Goal: Task Accomplishment & Management: Manage account settings

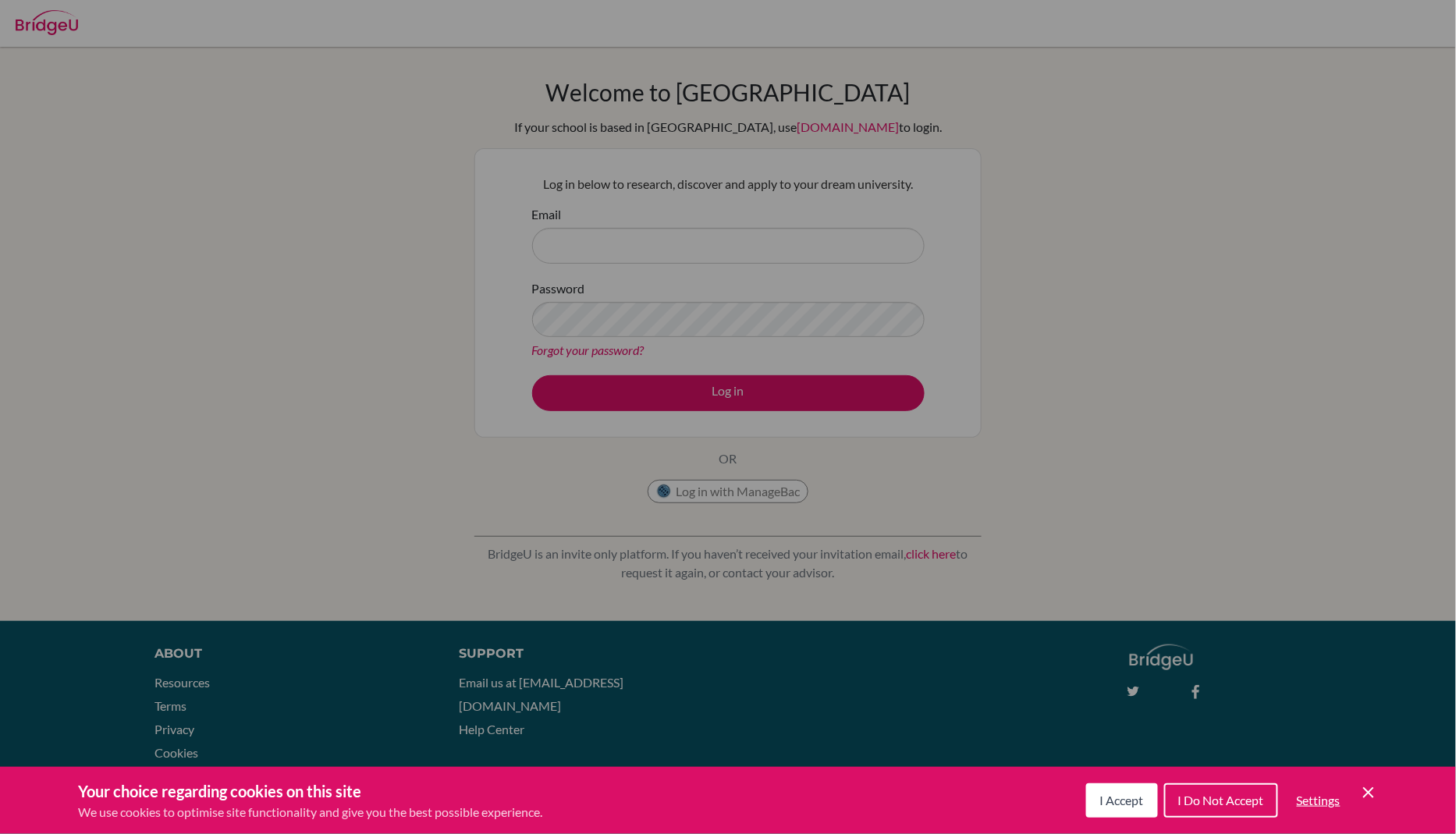
click at [649, 242] on div "Cookie Preferences" at bounding box center [728, 417] width 1456 height 834
drag, startPoint x: 1149, startPoint y: 798, endPoint x: 1217, endPoint y: 818, distance: 70.9
click at [1217, 818] on div "I Accept I Do Not Accept Settings Cookie Control Close Icon" at bounding box center [1232, 800] width 292 height 40
click at [1217, 808] on button "I Do Not Accept" at bounding box center [1221, 800] width 114 height 34
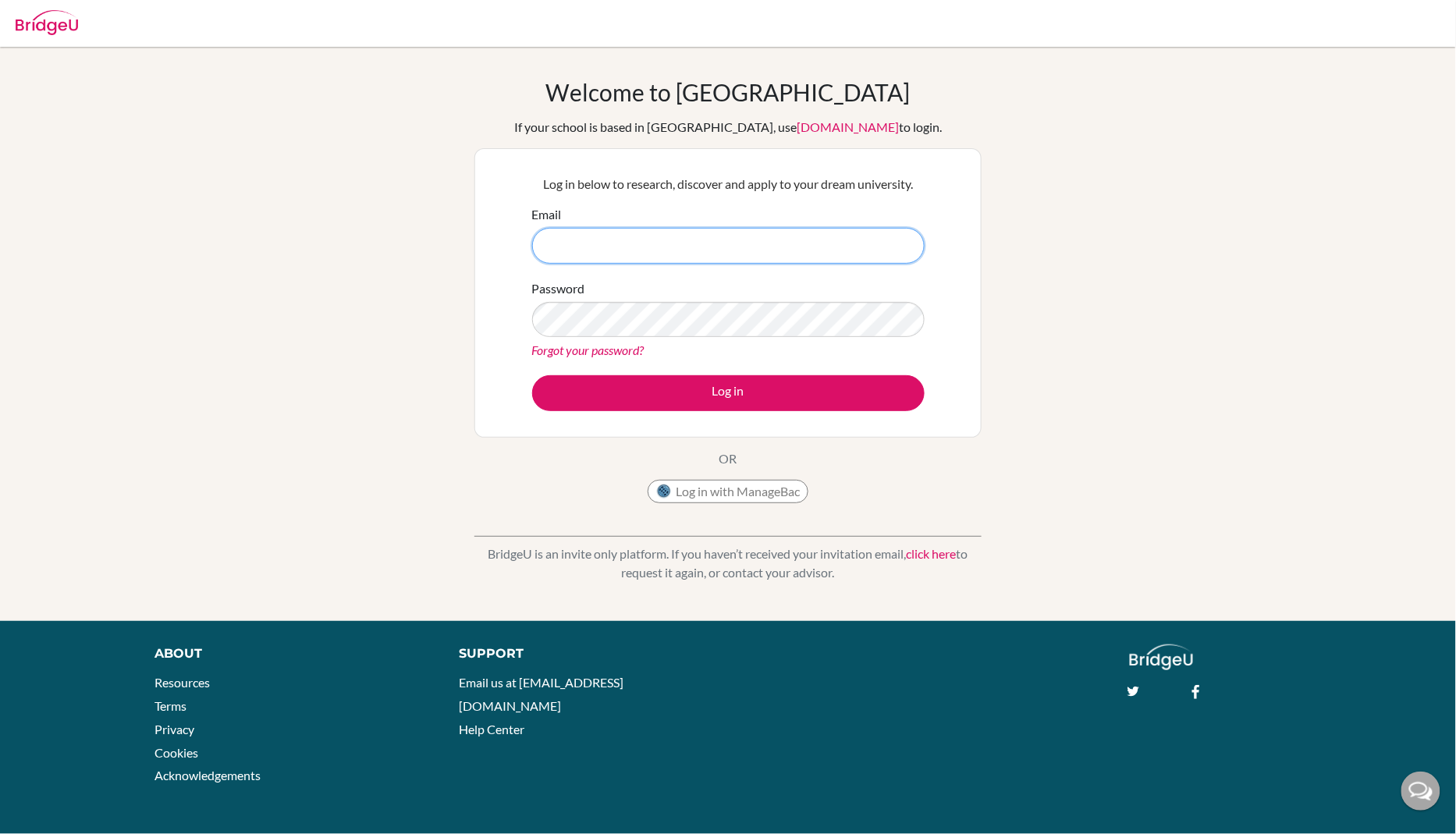
click at [704, 255] on input "Email" at bounding box center [728, 245] width 393 height 36
type input "andi.fitri@sisschools.org"
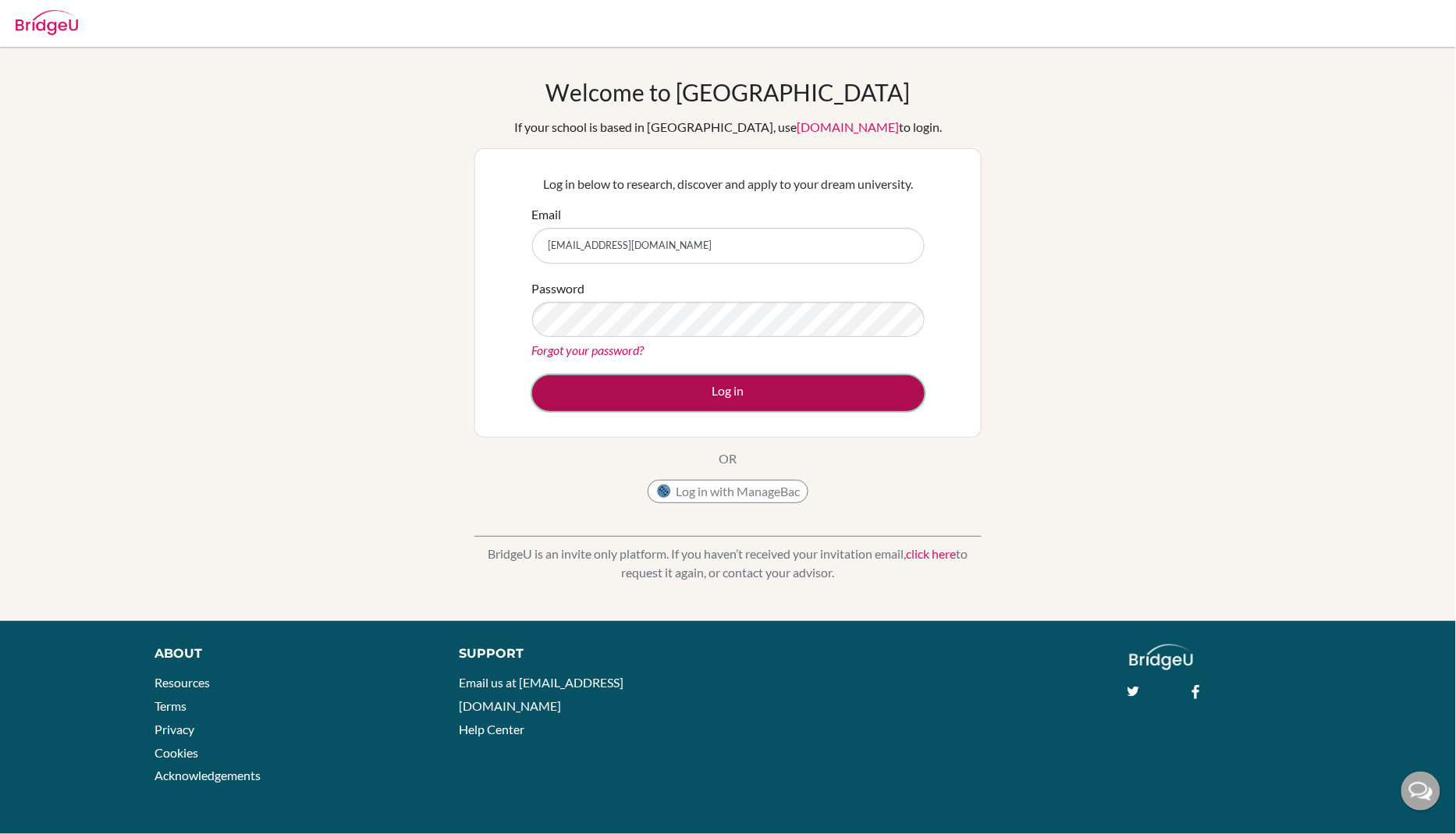
click at [746, 400] on button "Log in" at bounding box center [728, 393] width 393 height 36
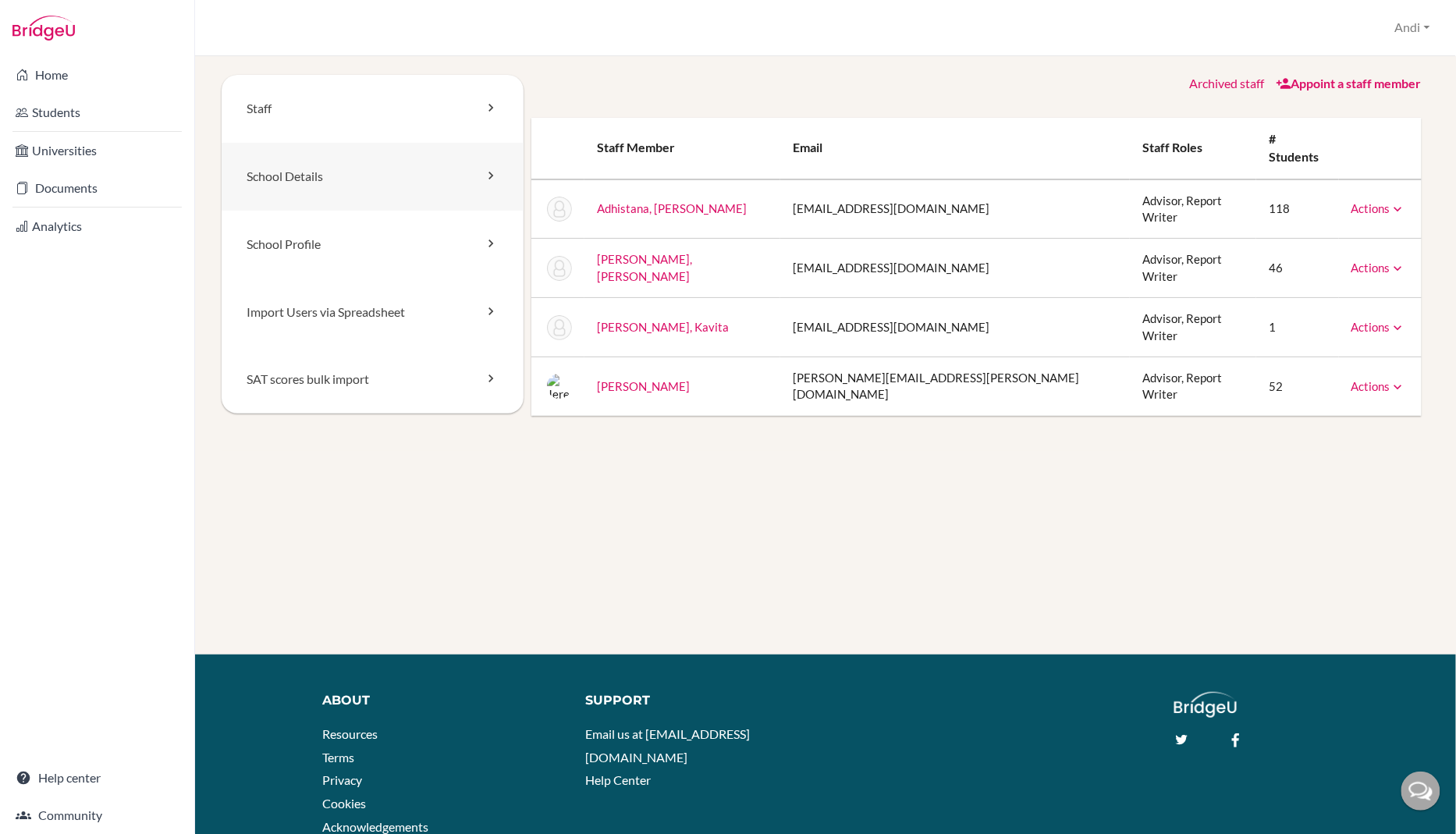
click at [491, 175] on icon at bounding box center [490, 175] width 16 height 16
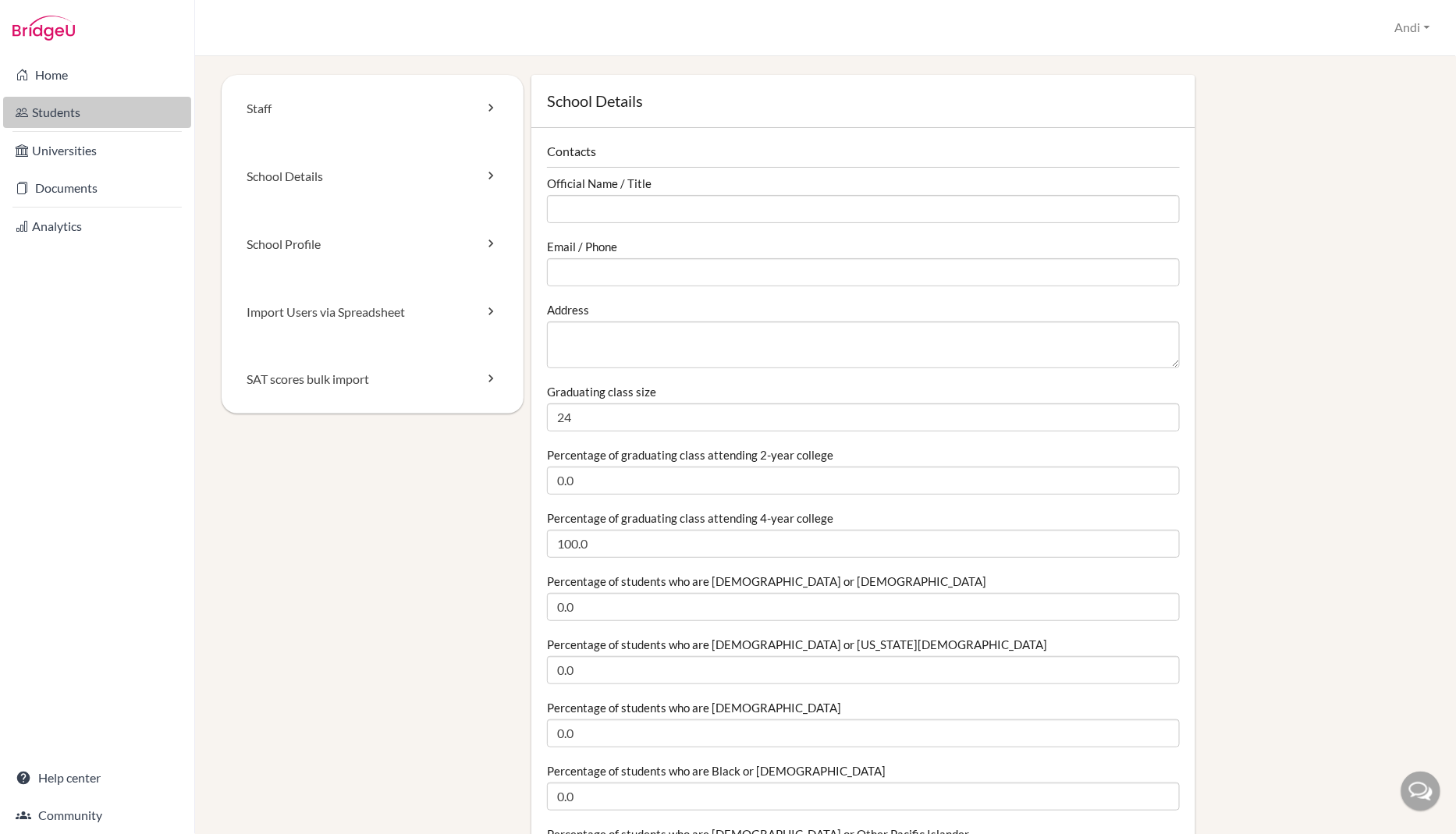
click at [80, 114] on link "Students" at bounding box center [97, 112] width 188 height 31
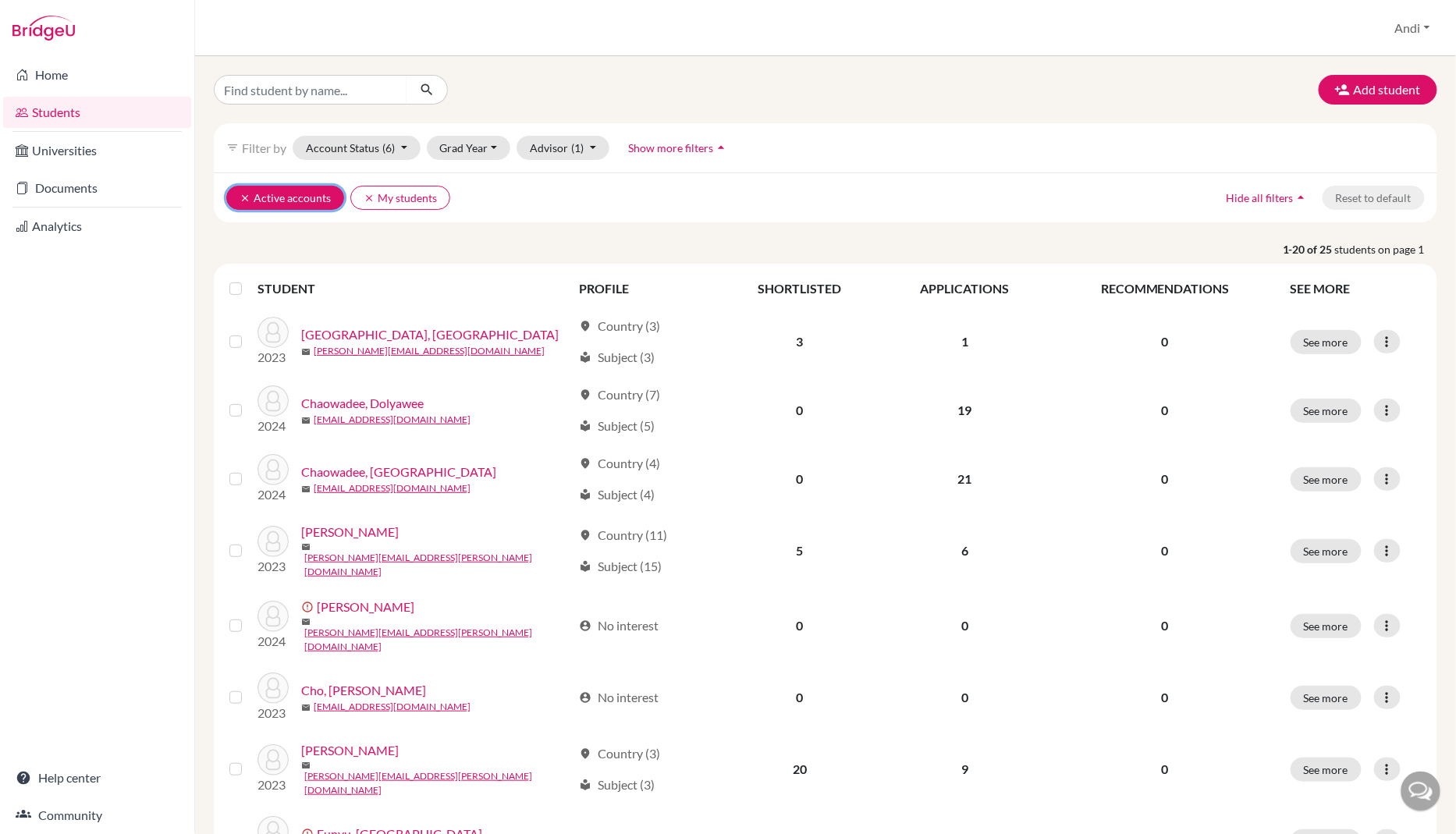
click at [268, 195] on button "clear Active accounts" at bounding box center [285, 197] width 117 height 24
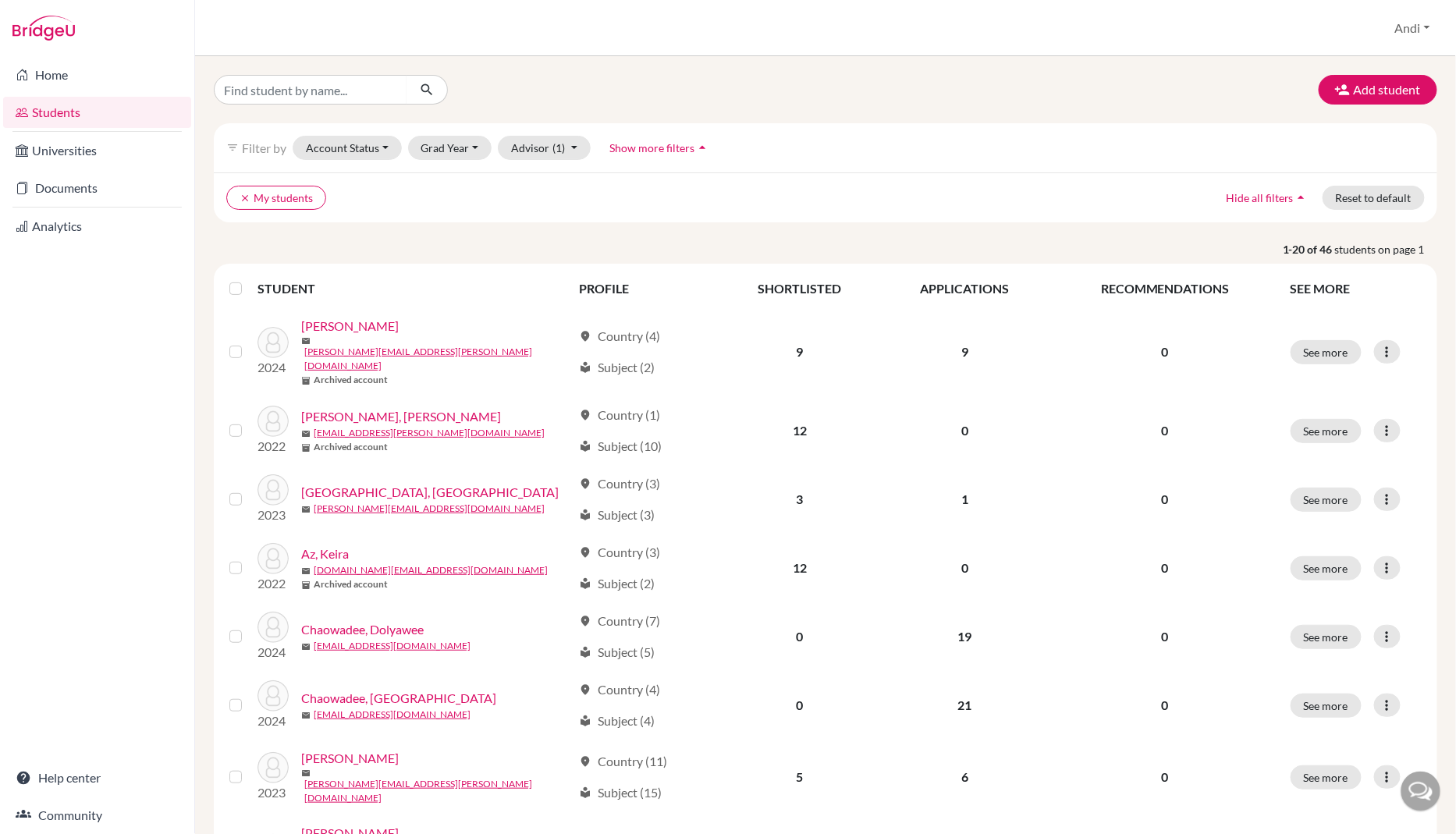
click at [679, 149] on span "Show more filters" at bounding box center [653, 148] width 85 height 13
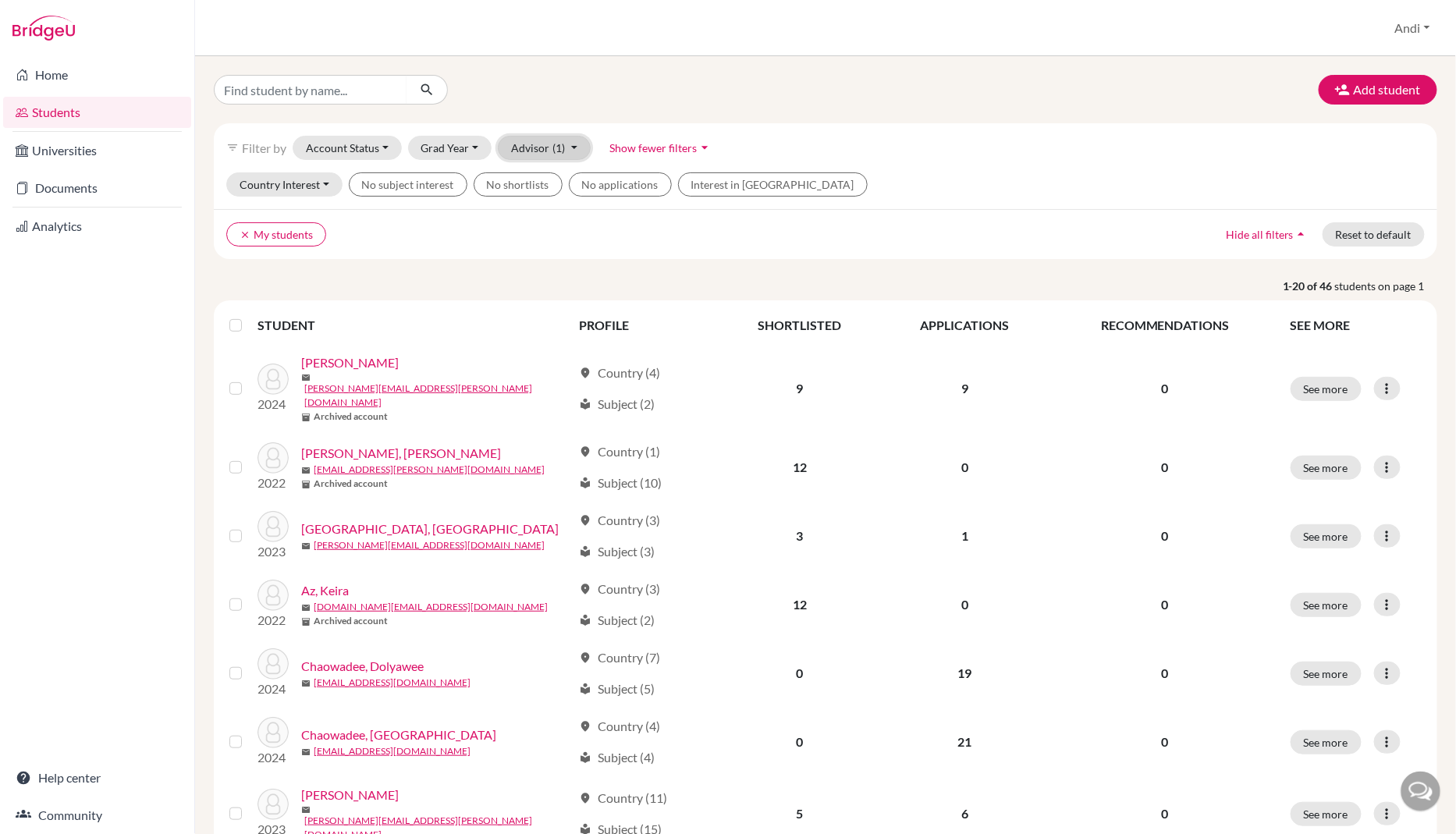
click at [553, 144] on span "(1)" at bounding box center [558, 148] width 12 height 13
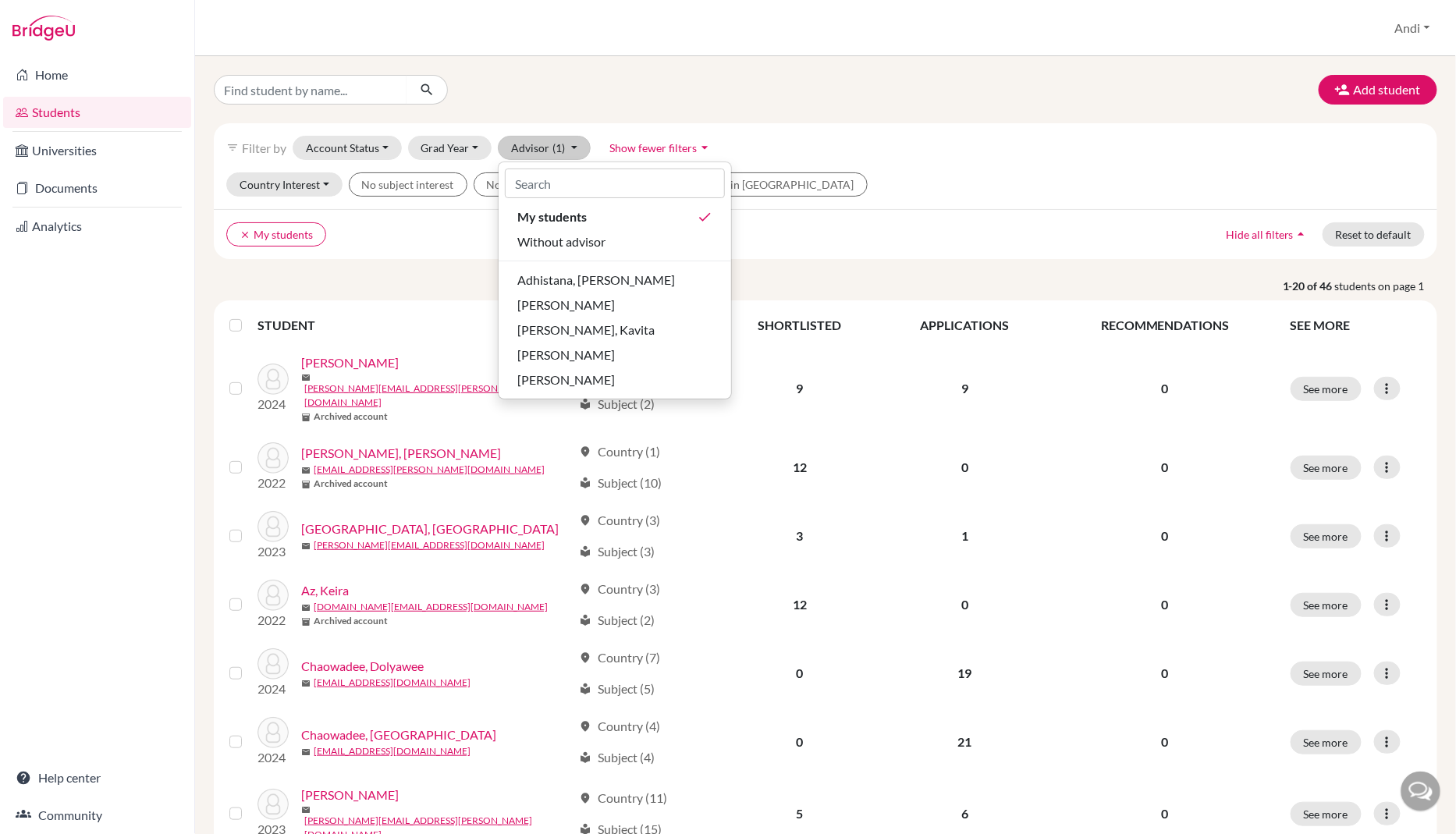
click at [929, 90] on div "Add student" at bounding box center [825, 89] width 1247 height 30
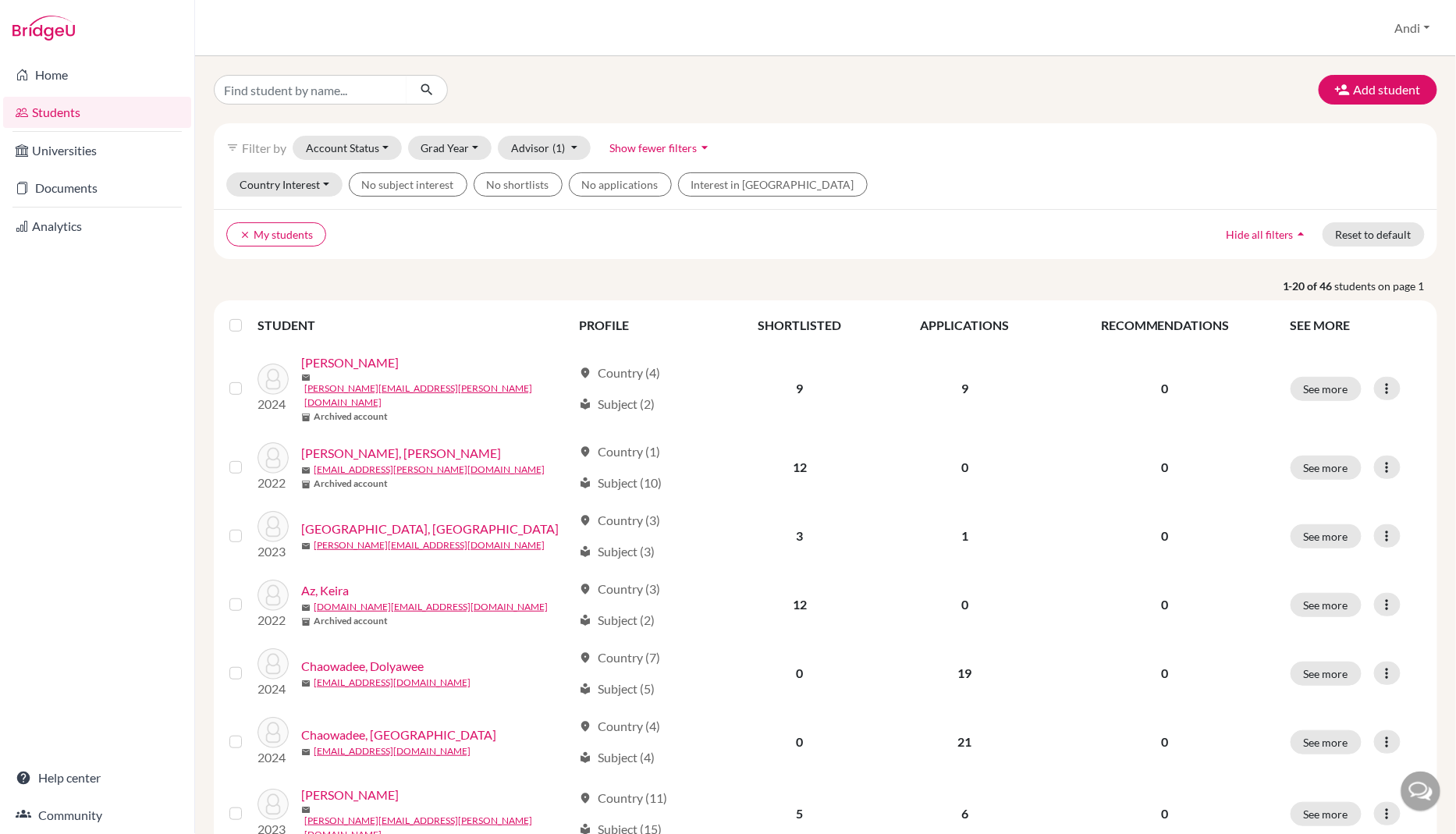
click at [58, 26] on img at bounding box center [44, 28] width 62 height 25
click at [43, 34] on img at bounding box center [44, 28] width 62 height 25
click at [1412, 36] on button "Andi" at bounding box center [1413, 28] width 49 height 30
click at [1382, 132] on button "Log out" at bounding box center [1377, 126] width 123 height 25
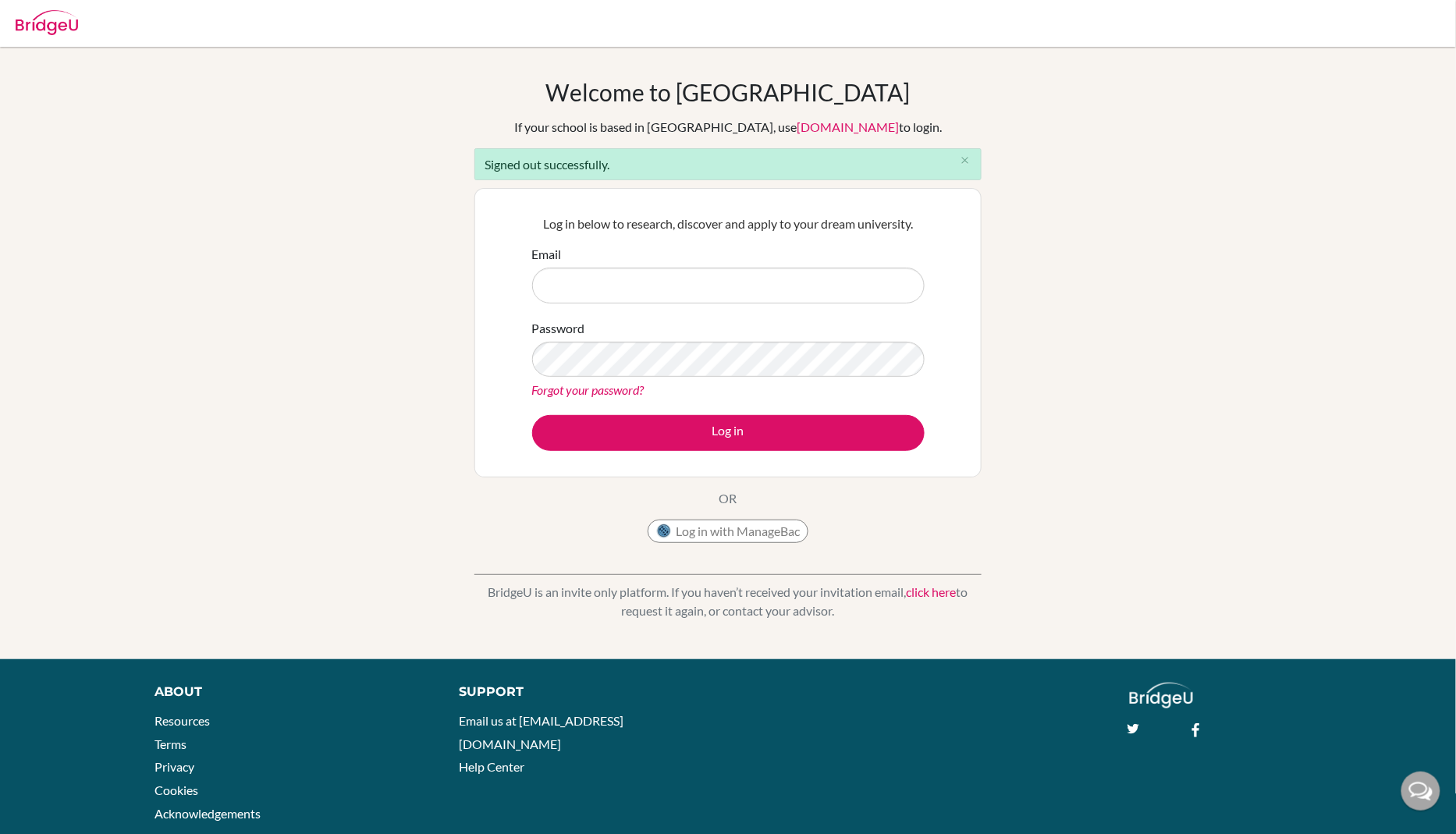
click at [604, 283] on input "Email" at bounding box center [728, 286] width 393 height 36
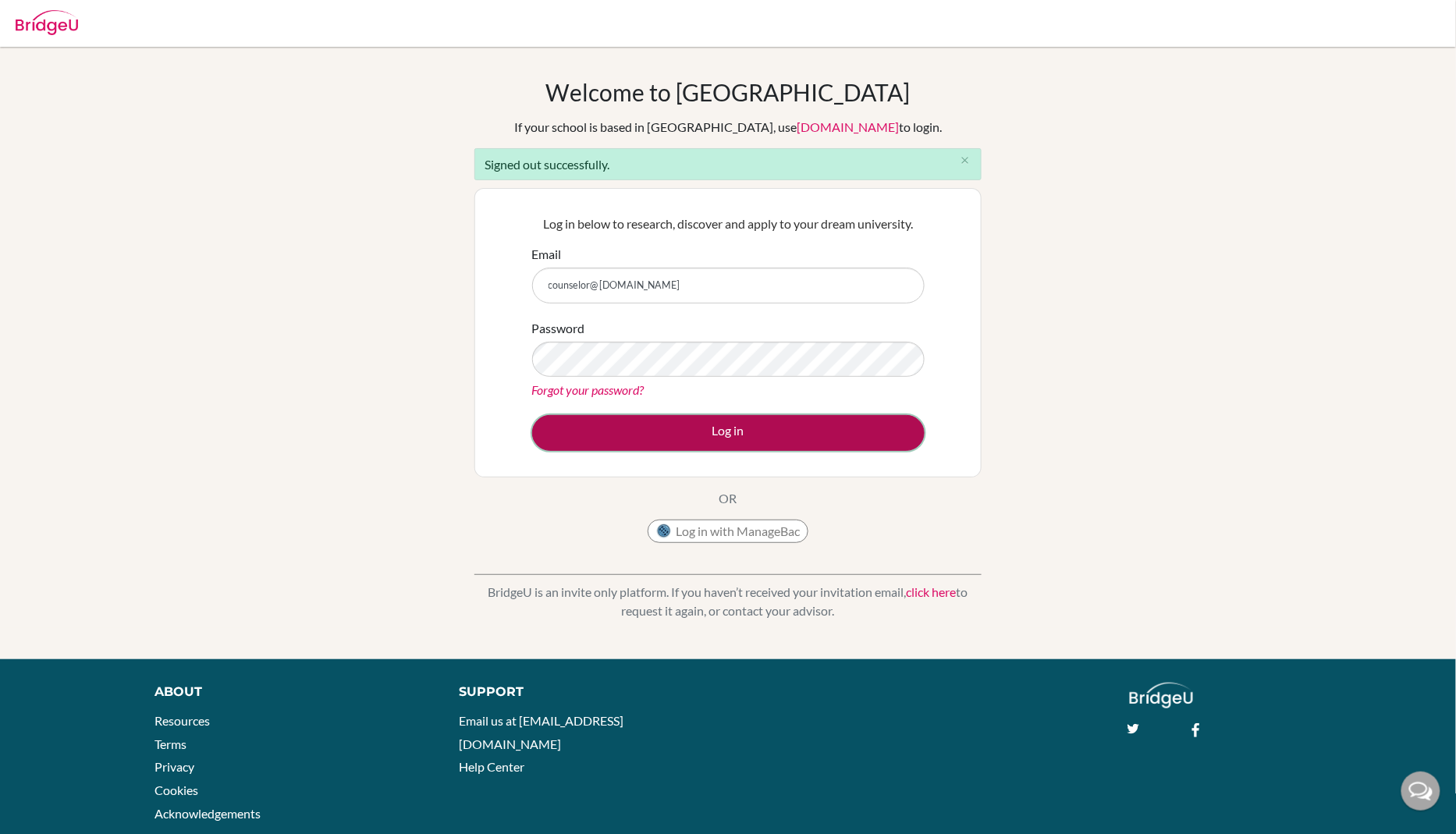
click at [719, 429] on button "Log in" at bounding box center [728, 433] width 393 height 36
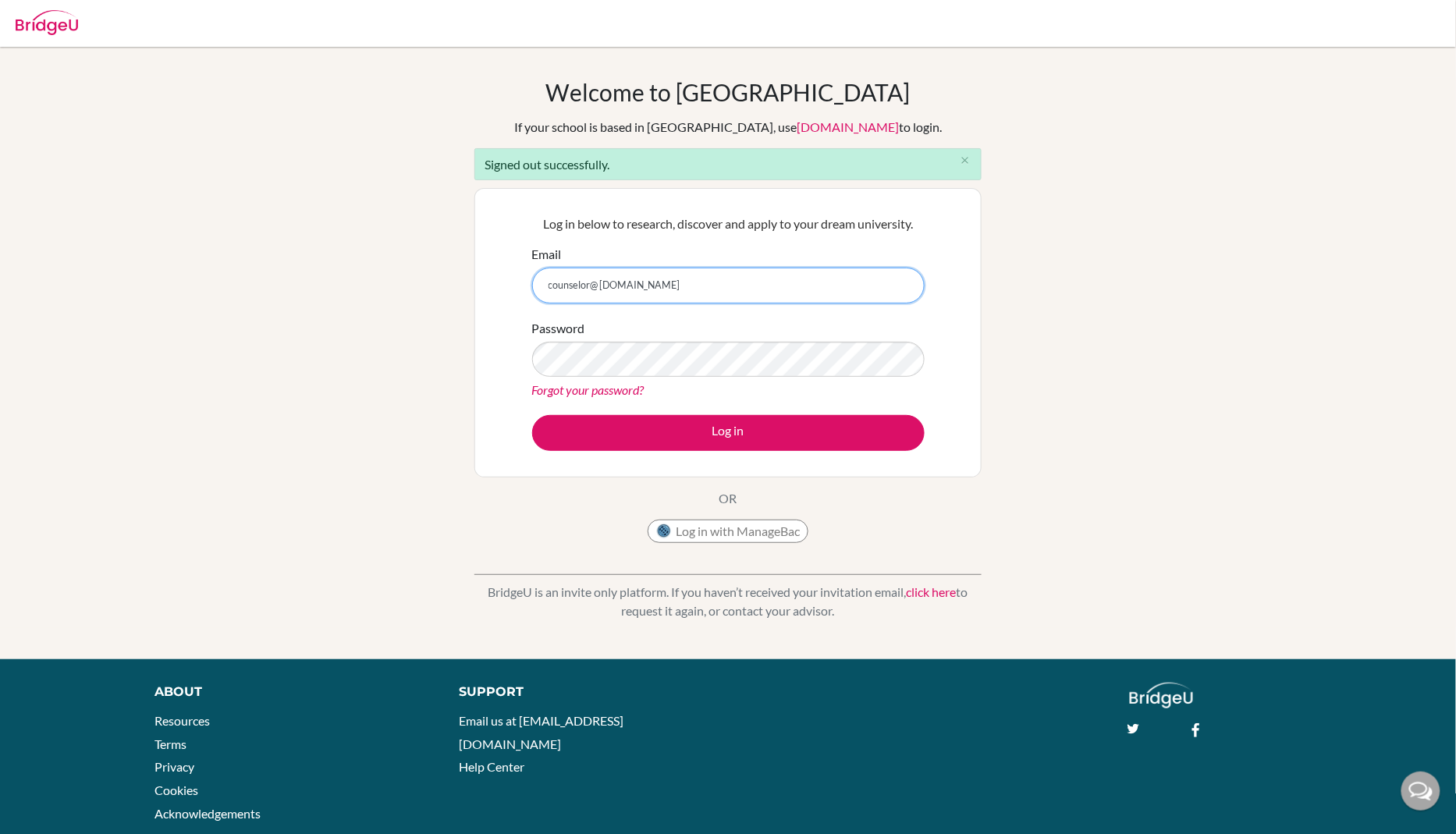
click at [600, 285] on input "counselor@ sisschools.org" at bounding box center [728, 286] width 393 height 36
type input "[EMAIL_ADDRESS][DOMAIN_NAME]"
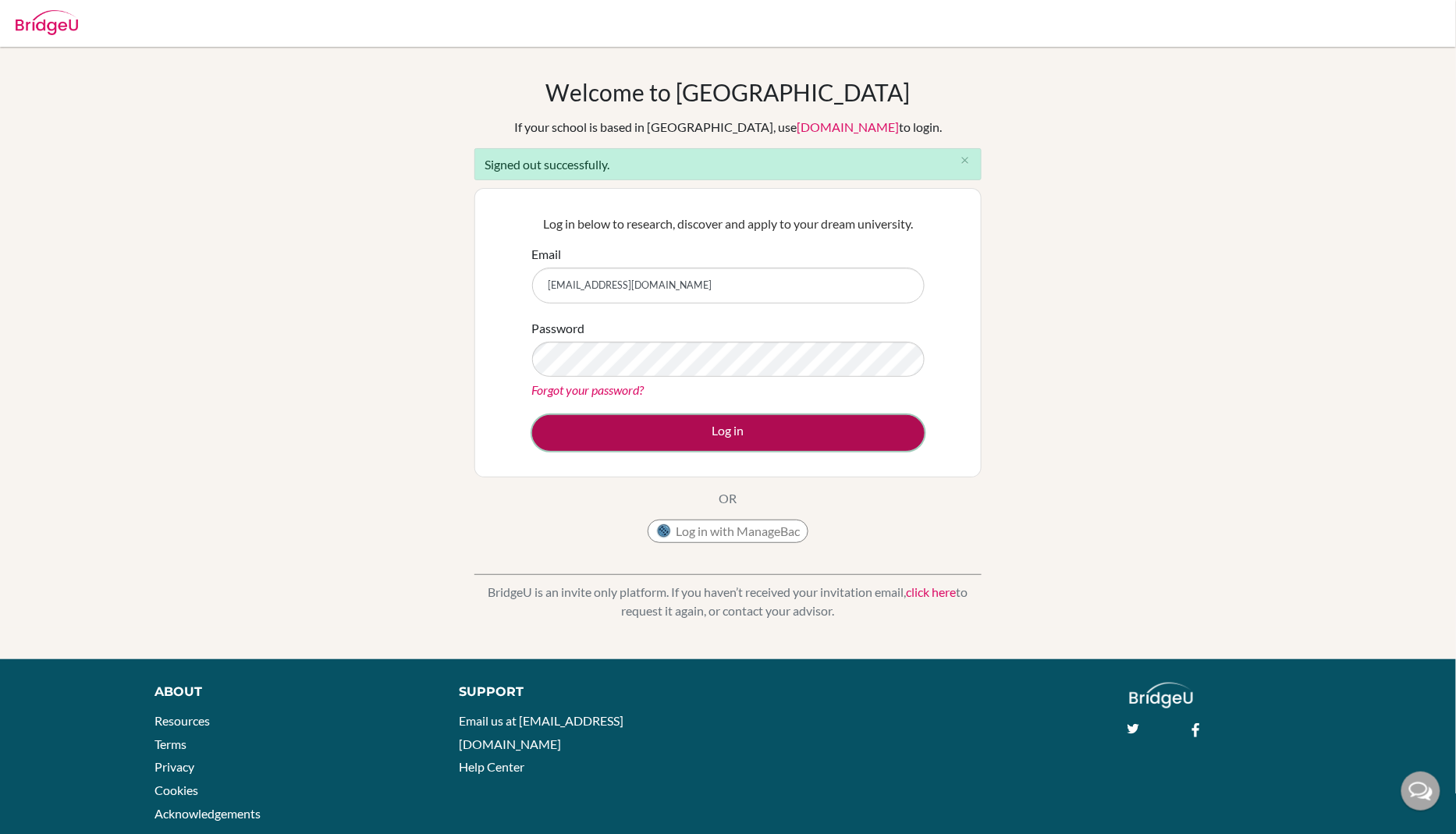
click at [691, 419] on button "Log in" at bounding box center [728, 433] width 393 height 36
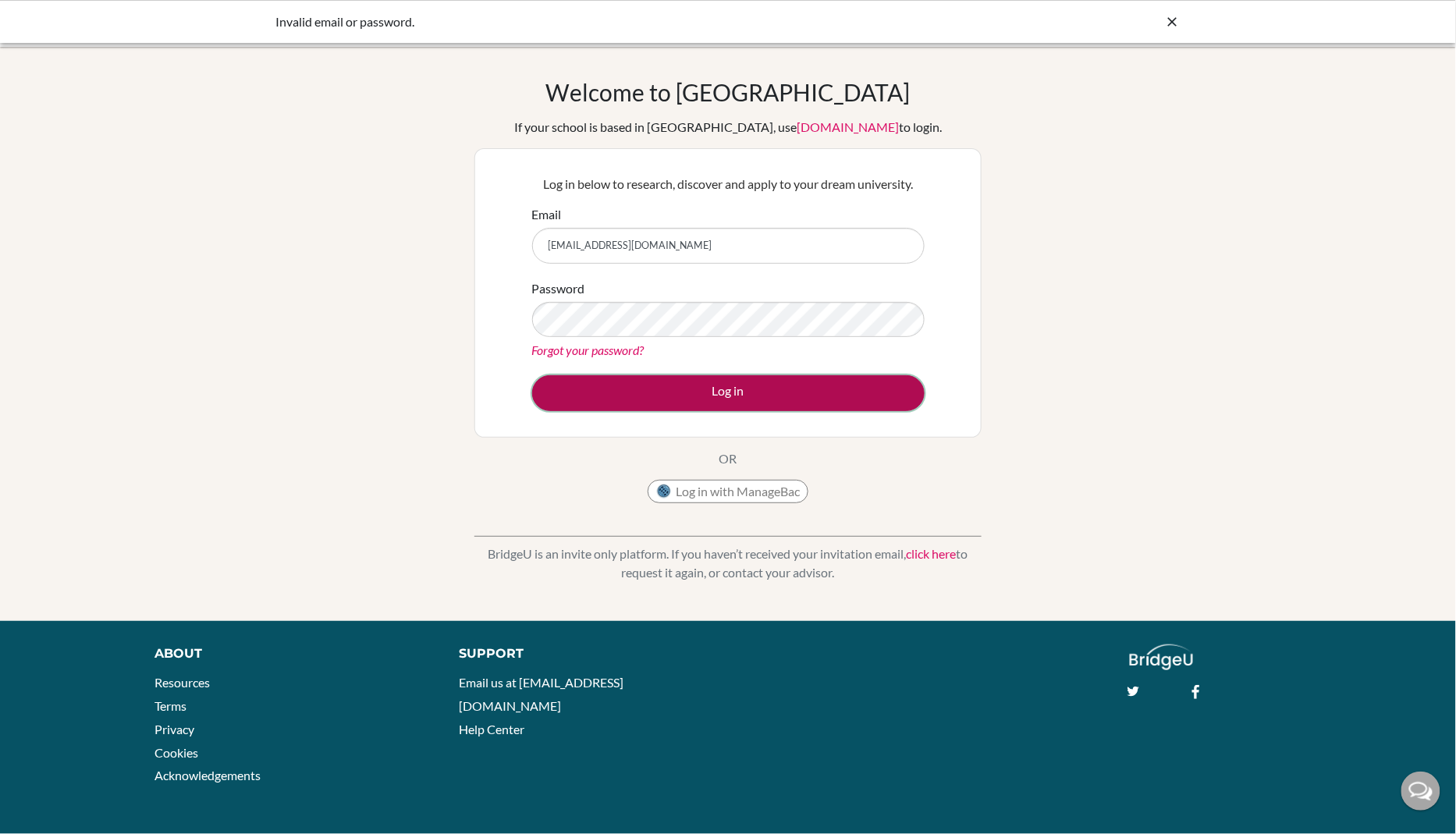
click at [650, 388] on button "Log in" at bounding box center [728, 393] width 393 height 36
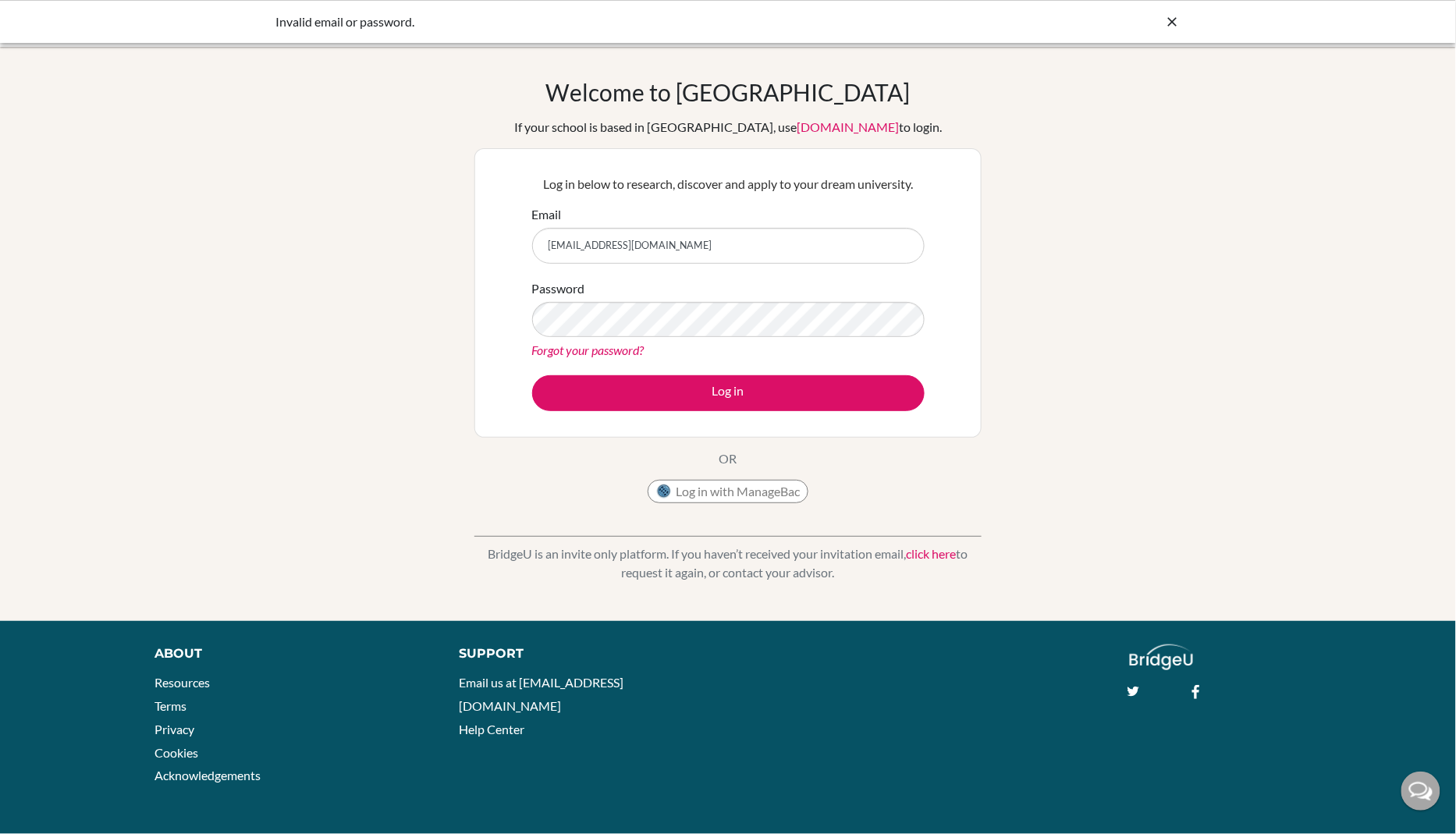
click at [677, 251] on input "[EMAIL_ADDRESS][DOMAIN_NAME]" at bounding box center [728, 245] width 393 height 36
click at [577, 250] on input "[EMAIL_ADDRESS][DOMAIN_NAME]" at bounding box center [728, 245] width 393 height 36
click at [715, 238] on input "[EMAIL_ADDRESS][DOMAIN_NAME]" at bounding box center [728, 245] width 393 height 36
click at [702, 246] on input "[EMAIL_ADDRESS][DOMAIN_NAME]" at bounding box center [728, 245] width 393 height 36
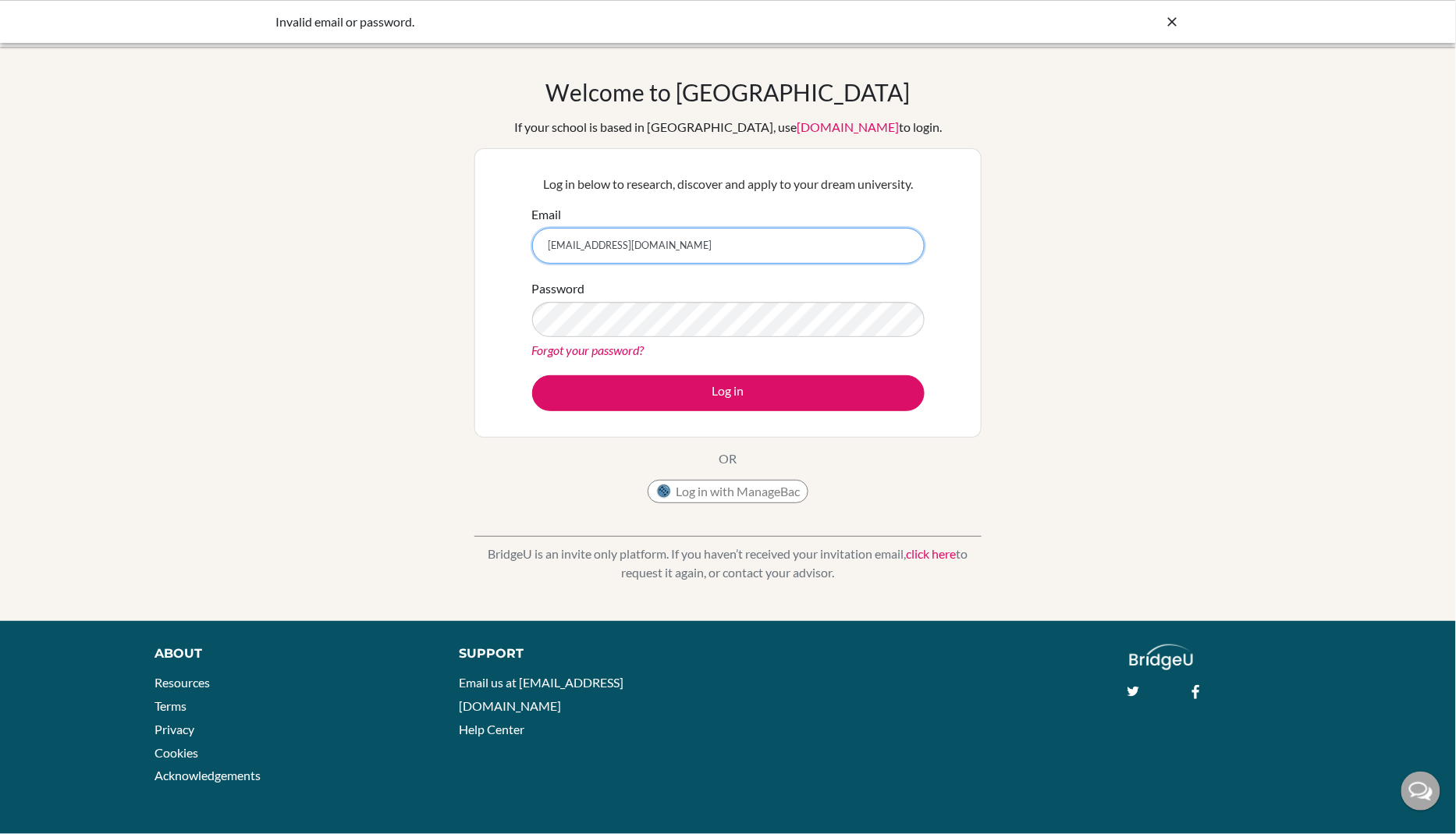
click at [702, 246] on input "[EMAIL_ADDRESS][DOMAIN_NAME]" at bounding box center [728, 245] width 393 height 36
type input "[EMAIL_ADDRESS][DOMAIN_NAME]"
click at [532, 375] on button "Log in" at bounding box center [728, 393] width 393 height 36
click at [826, 243] on input "[EMAIL_ADDRESS][DOMAIN_NAME]" at bounding box center [728, 245] width 393 height 36
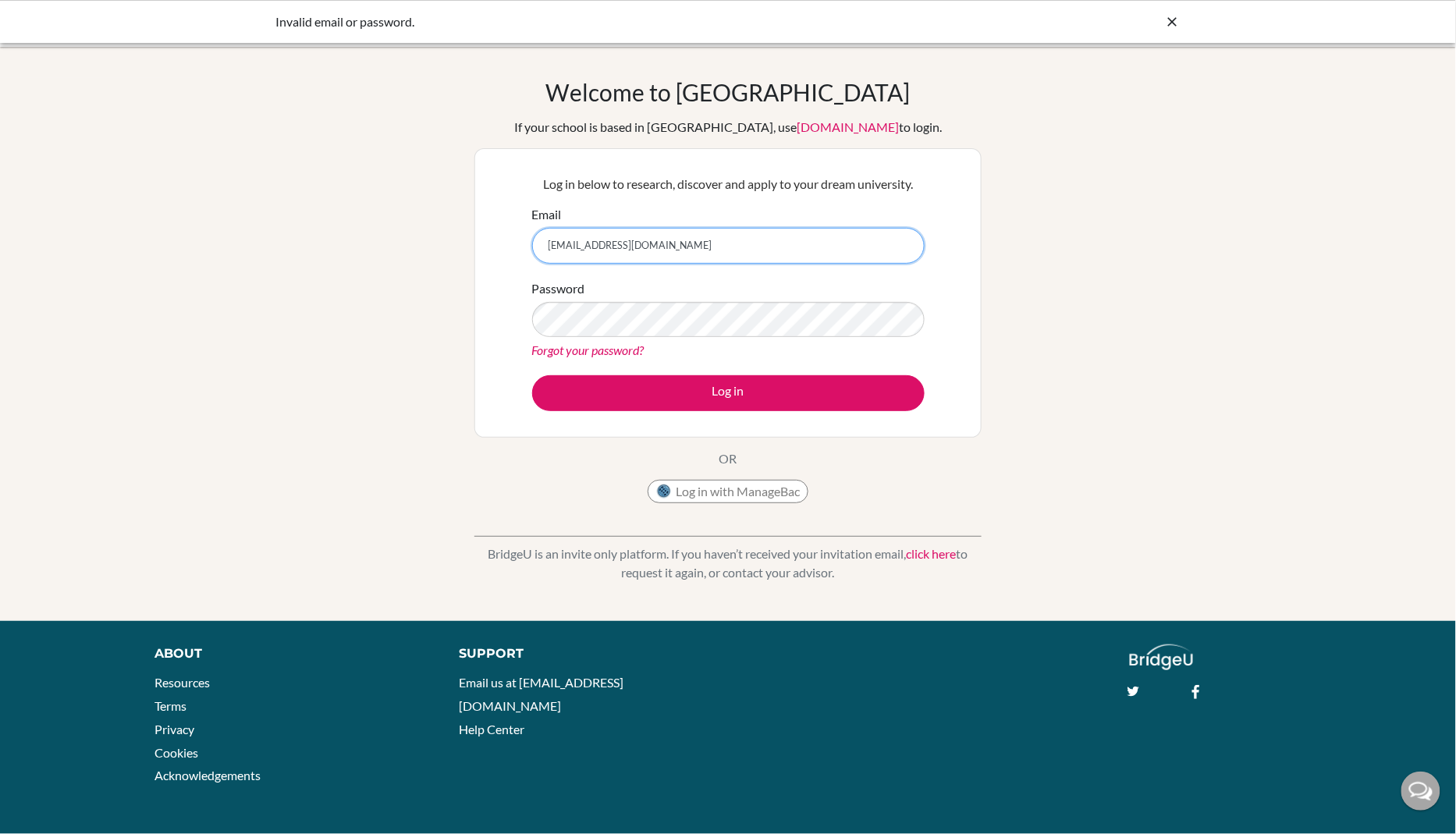
click at [826, 243] on input "[EMAIL_ADDRESS][DOMAIN_NAME]" at bounding box center [728, 245] width 393 height 36
click at [573, 353] on link "Forgot your password?" at bounding box center [588, 350] width 113 height 15
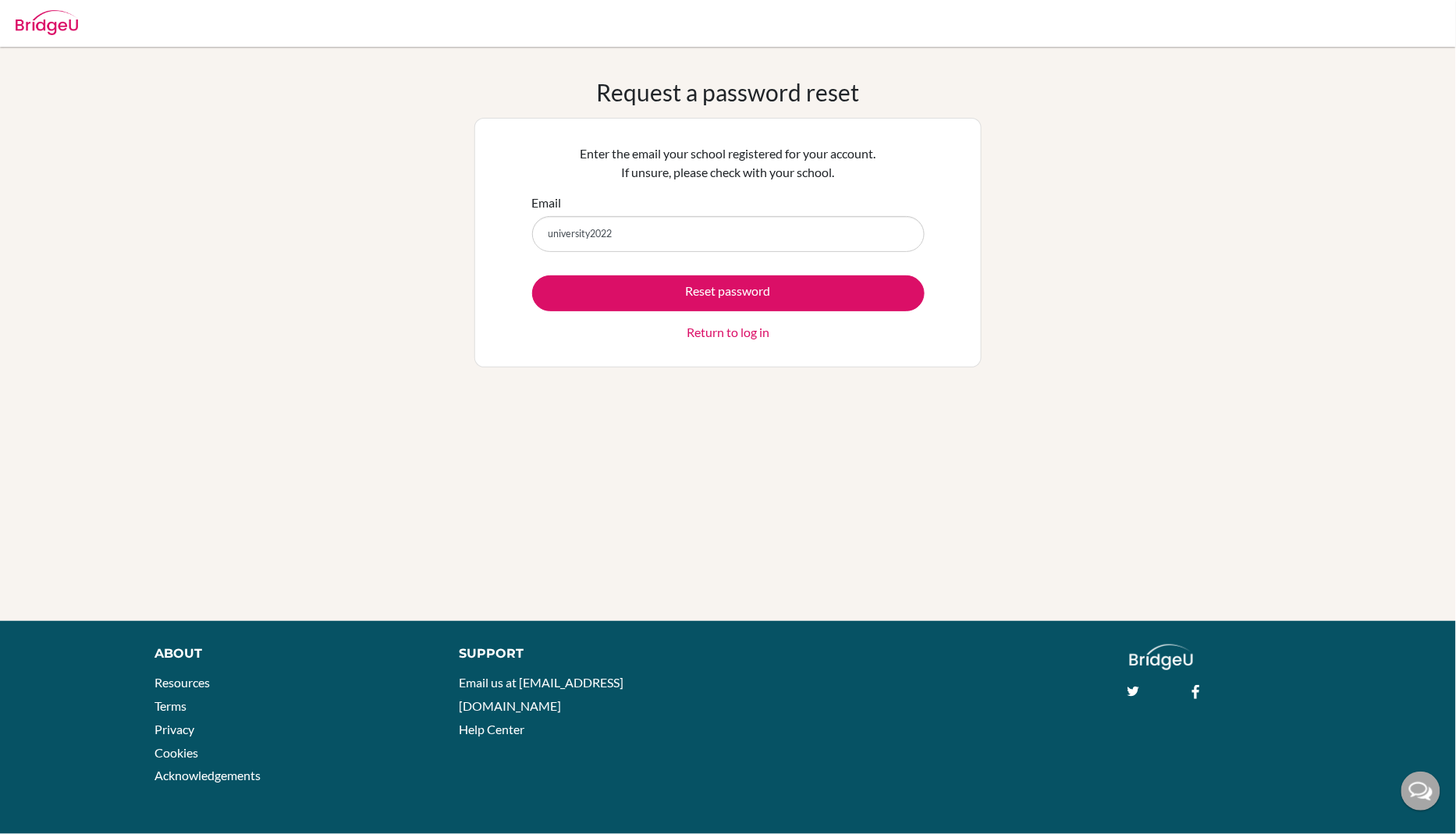
click at [601, 239] on input "university2022" at bounding box center [728, 234] width 393 height 36
type input "[EMAIL_ADDRESS][DOMAIN_NAME]"
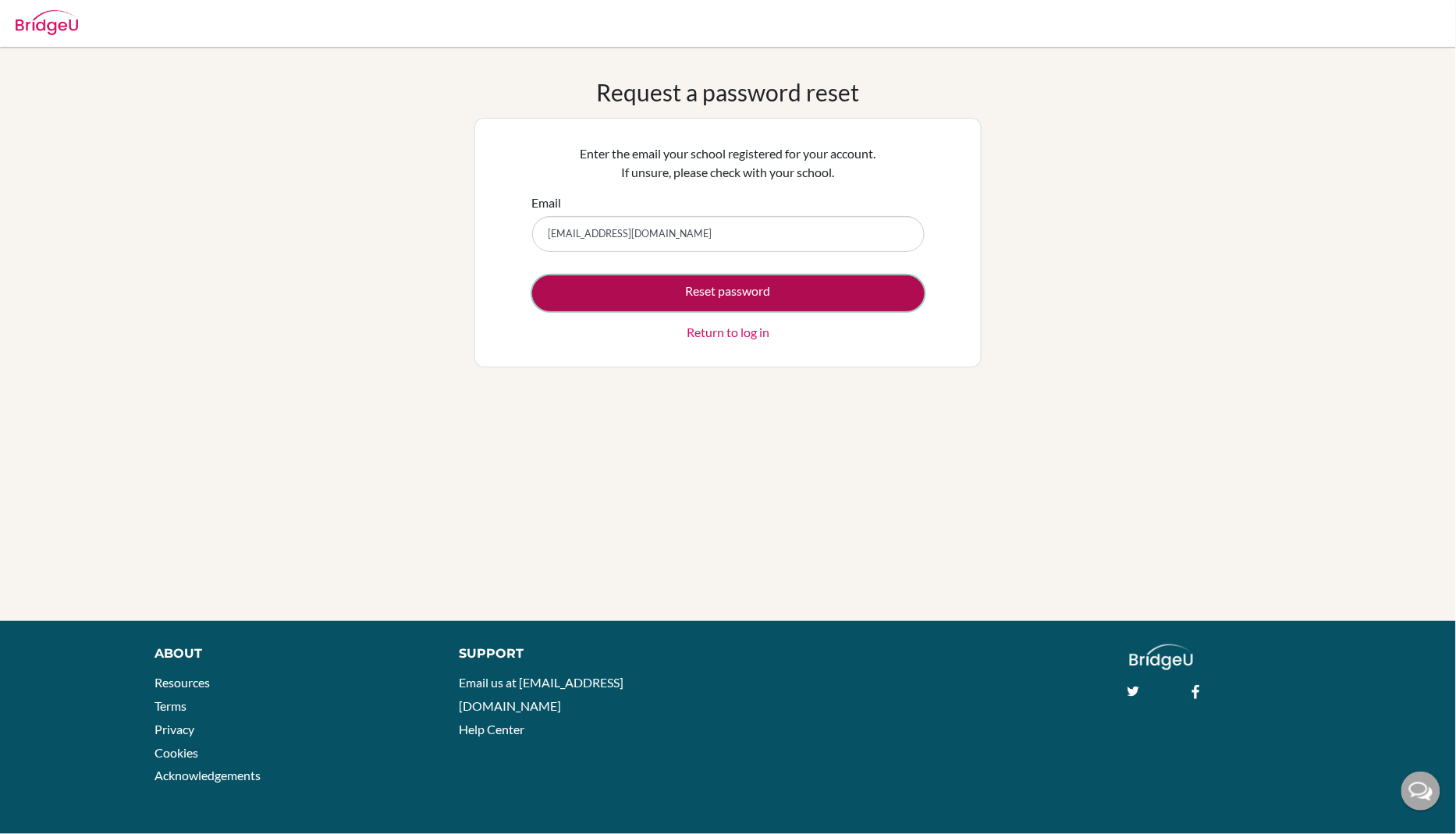
click at [649, 305] on button "Reset password" at bounding box center [728, 293] width 393 height 36
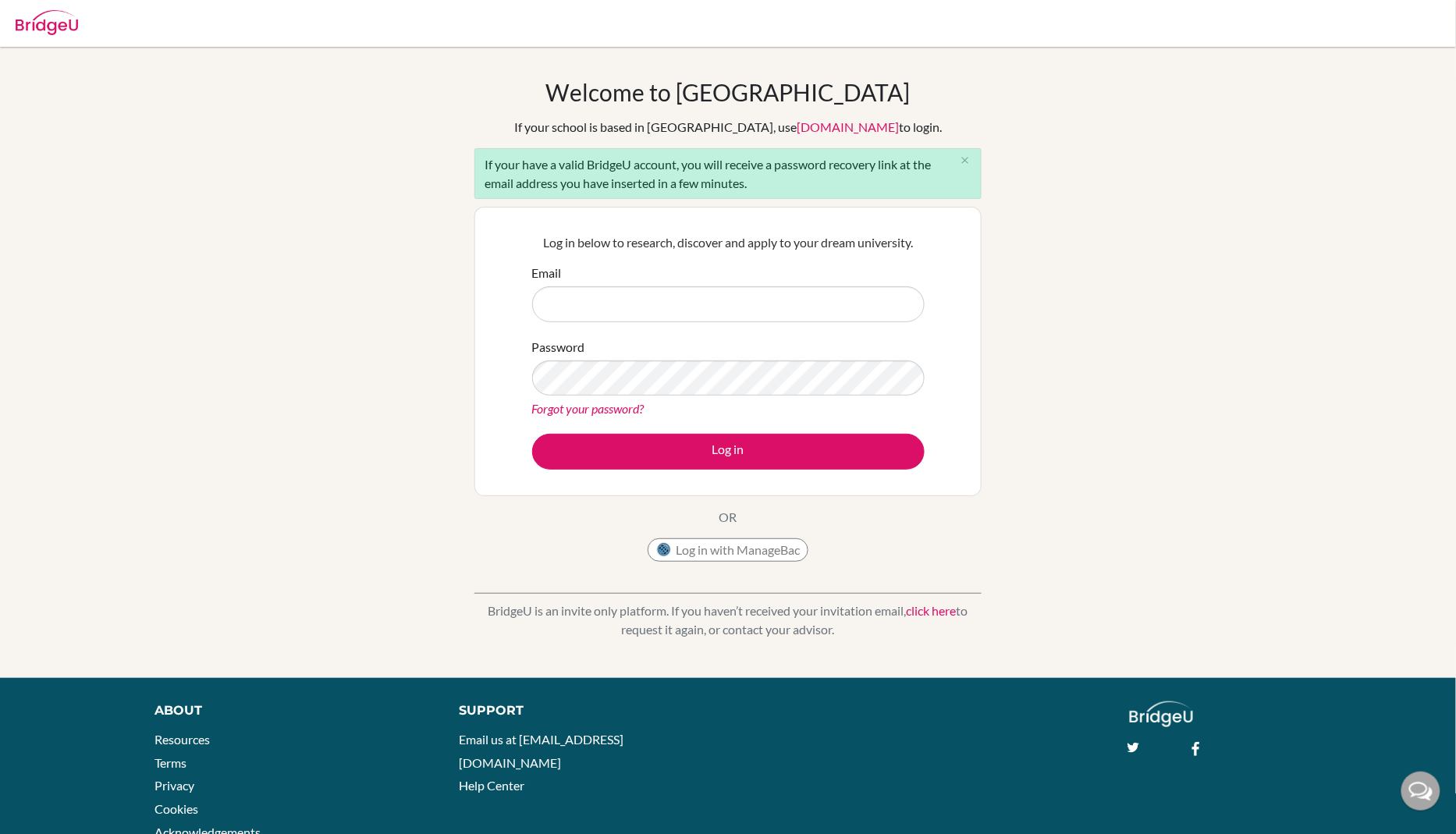
click at [1105, 244] on div "Welcome to [GEOGRAPHIC_DATA] If your school is based in [GEOGRAPHIC_DATA], use …" at bounding box center [728, 362] width 1456 height 569
click at [607, 306] on input "Email" at bounding box center [728, 305] width 393 height 36
click at [577, 302] on input "[EMAIL_ADDRESS][DOMAIN_NAME]" at bounding box center [728, 305] width 393 height 36
type input "[EMAIL_ADDRESS][DOMAIN_NAME]"
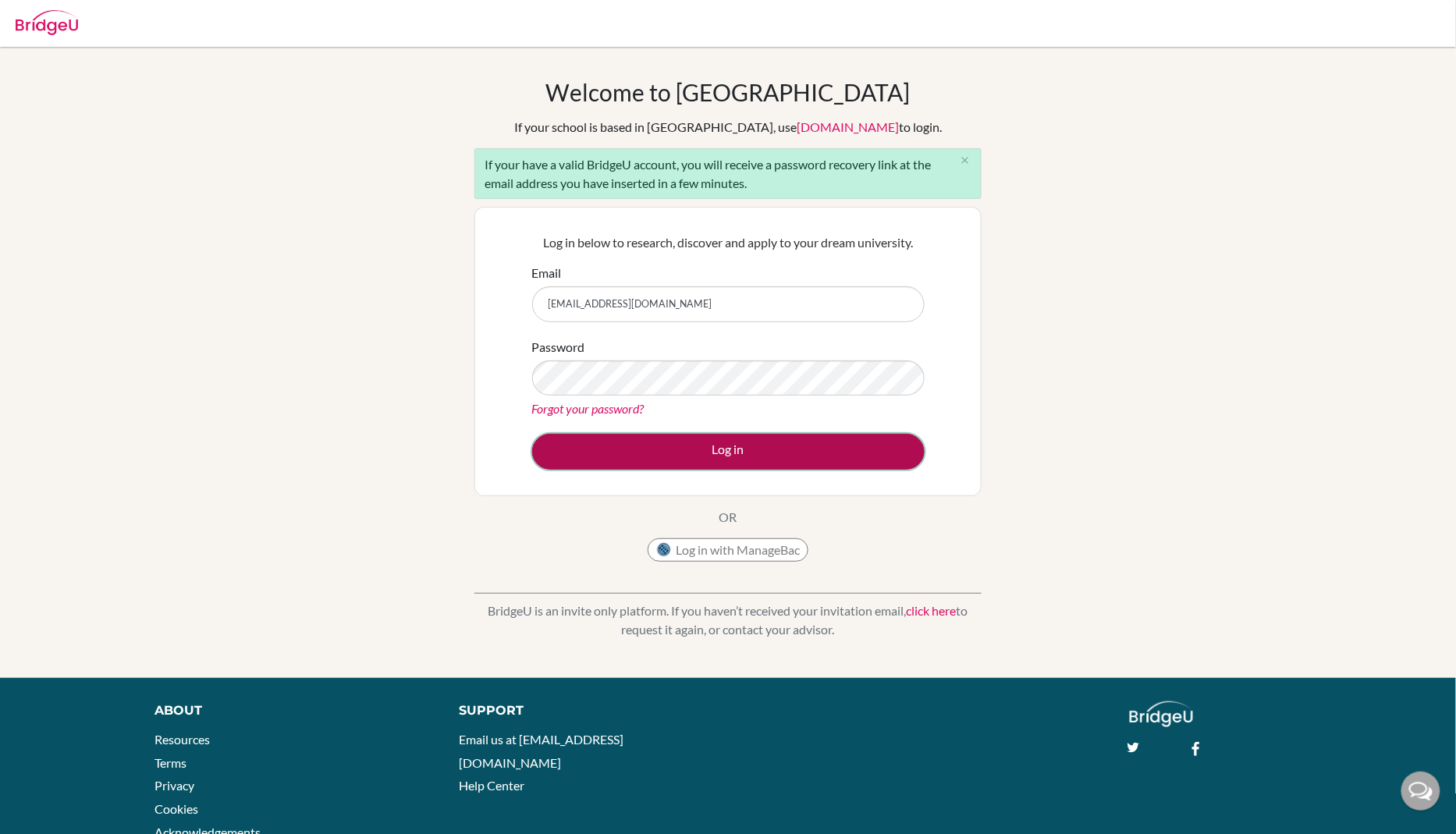
click at [652, 438] on button "Log in" at bounding box center [728, 451] width 393 height 36
